Goal: Transaction & Acquisition: Purchase product/service

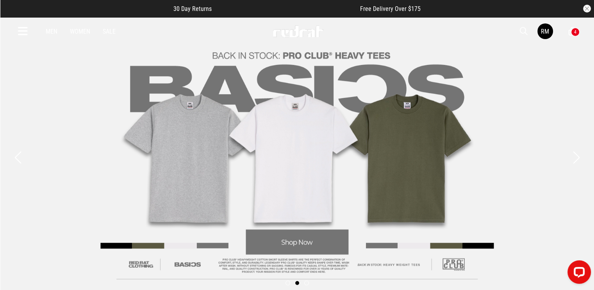
click at [19, 32] on icon at bounding box center [23, 31] width 10 height 13
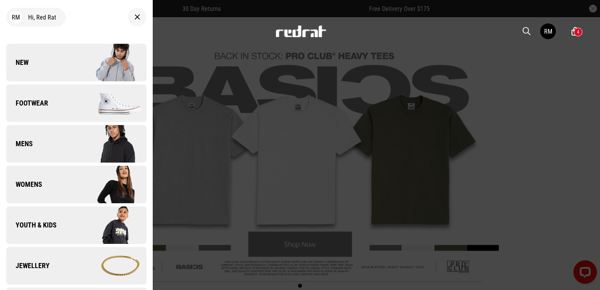
click at [33, 55] on link "New" at bounding box center [76, 62] width 140 height 37
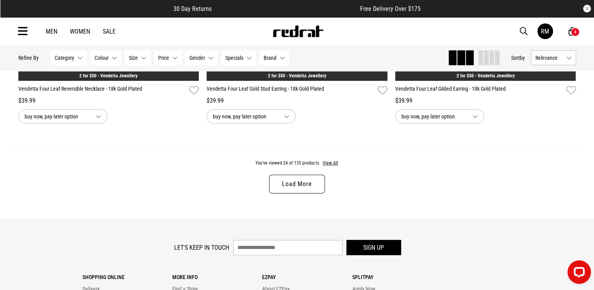
scroll to position [2488, 0]
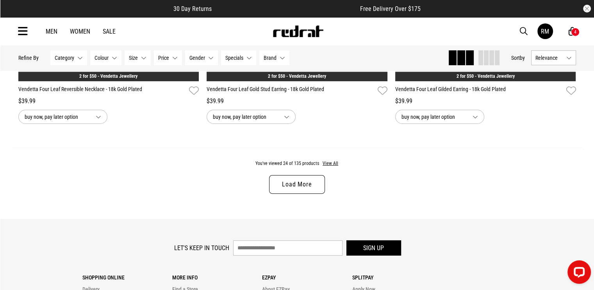
click at [300, 185] on link "Load More" at bounding box center [296, 184] width 55 height 19
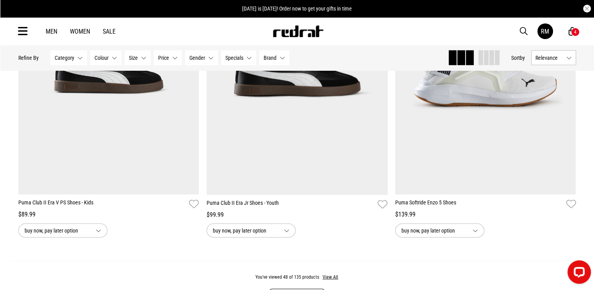
scroll to position [4943, 0]
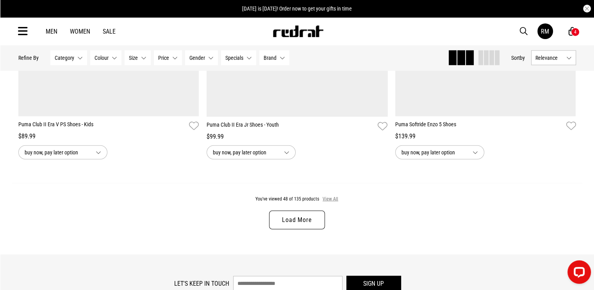
click at [331, 203] on button "View All" at bounding box center [330, 199] width 16 height 7
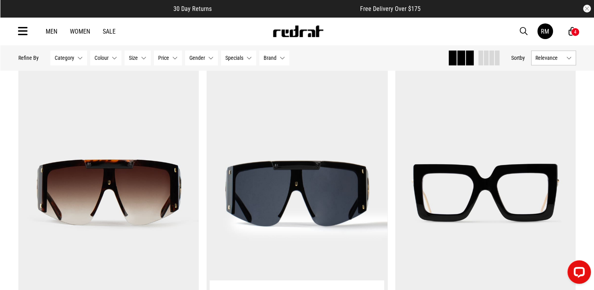
scroll to position [6895, 0]
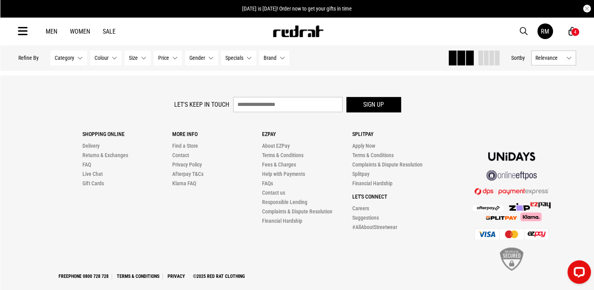
scroll to position [10097, 0]
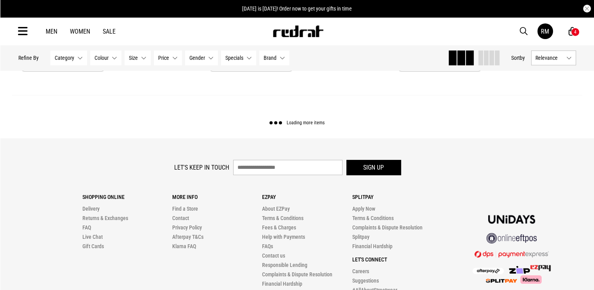
scroll to position [12518, 0]
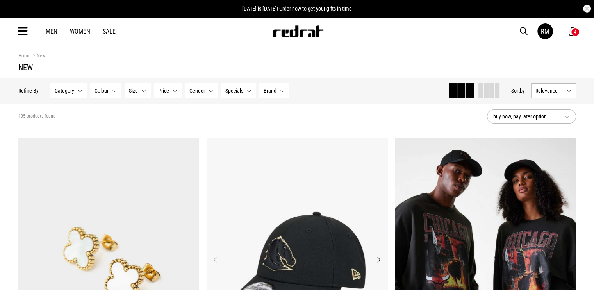
click at [347, 120] on section "135 products found buy now, pay later option" at bounding box center [297, 116] width 570 height 27
